Goal: Go to known website: Access a specific website the user already knows

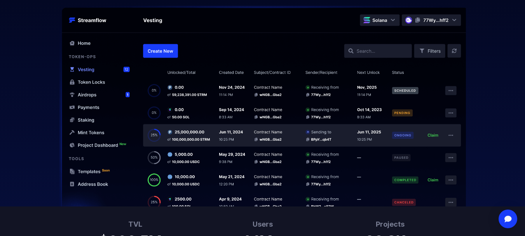
scroll to position [316, 0]
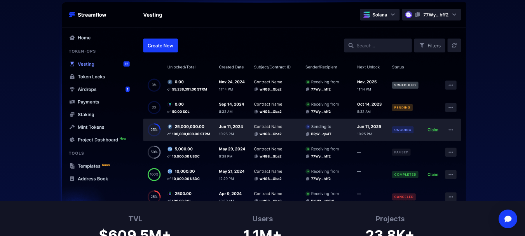
click at [89, 64] on img at bounding box center [262, 100] width 497 height 200
click at [86, 89] on img at bounding box center [262, 100] width 497 height 200
click at [152, 14] on img at bounding box center [262, 100] width 497 height 200
click at [94, 77] on img at bounding box center [262, 100] width 497 height 200
click at [91, 89] on img at bounding box center [262, 100] width 497 height 200
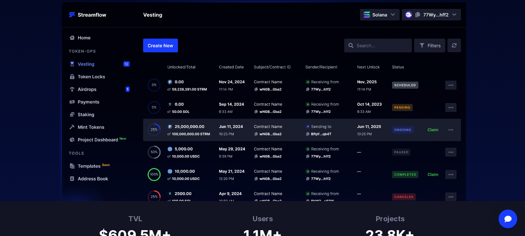
click at [91, 89] on img at bounding box center [262, 100] width 497 height 200
click at [448, 12] on img at bounding box center [262, 100] width 497 height 200
click at [454, 14] on img at bounding box center [262, 100] width 497 height 200
click at [416, 16] on img at bounding box center [262, 100] width 497 height 200
click at [408, 15] on img at bounding box center [262, 100] width 497 height 200
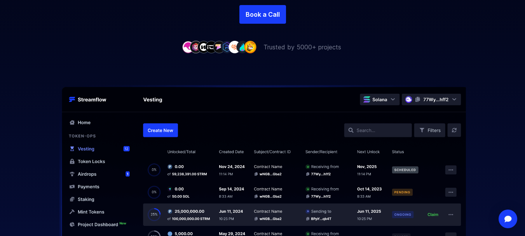
scroll to position [243, 0]
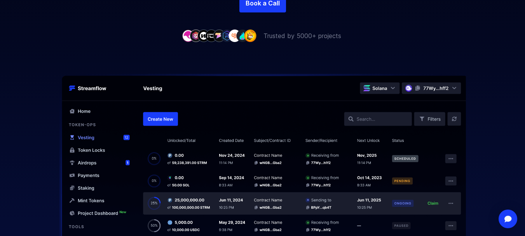
click at [91, 160] on img at bounding box center [262, 174] width 497 height 200
click at [92, 152] on img at bounding box center [262, 174] width 497 height 200
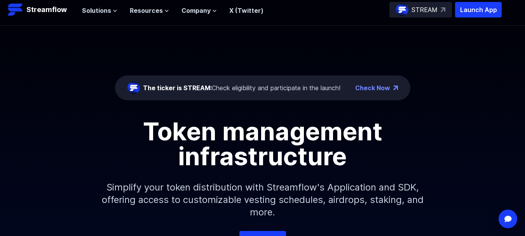
scroll to position [0, 0]
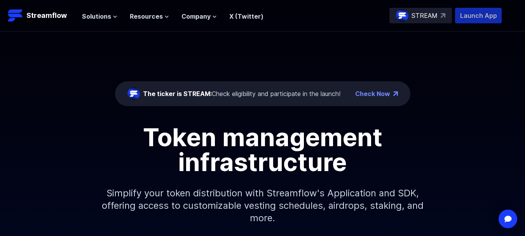
click at [476, 14] on p "Launch App" at bounding box center [478, 16] width 47 height 16
